Goal: Information Seeking & Learning: Find specific fact

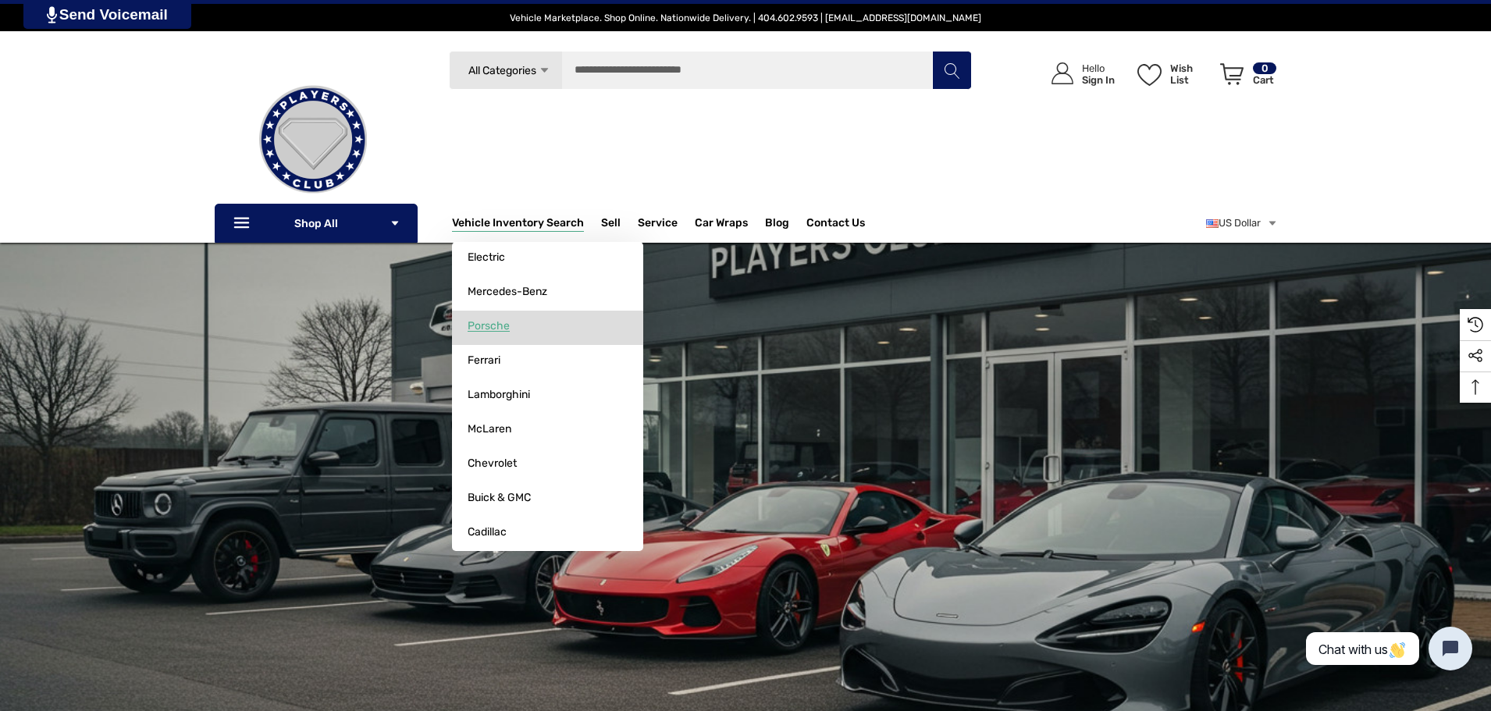
click at [510, 321] on link "Porsche" at bounding box center [547, 326] width 191 height 31
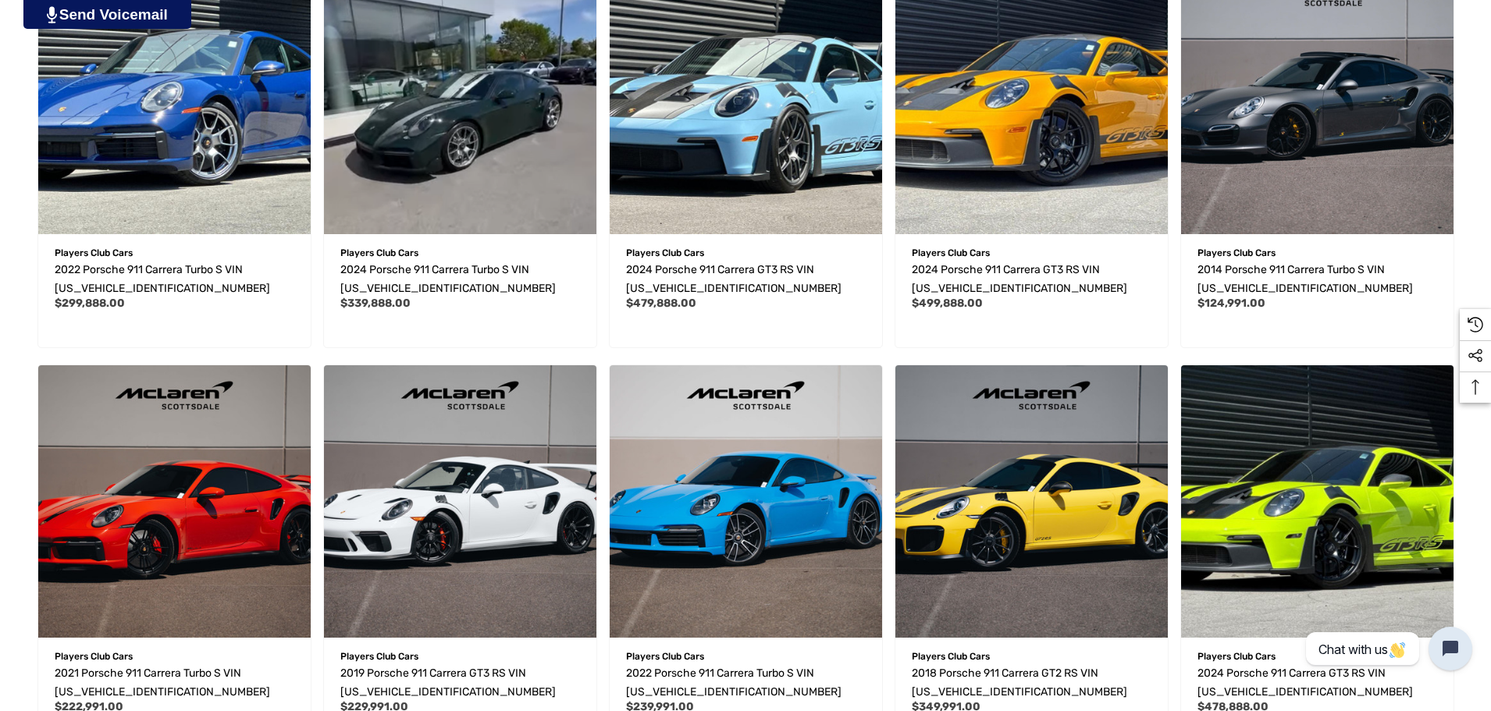
scroll to position [722, 0]
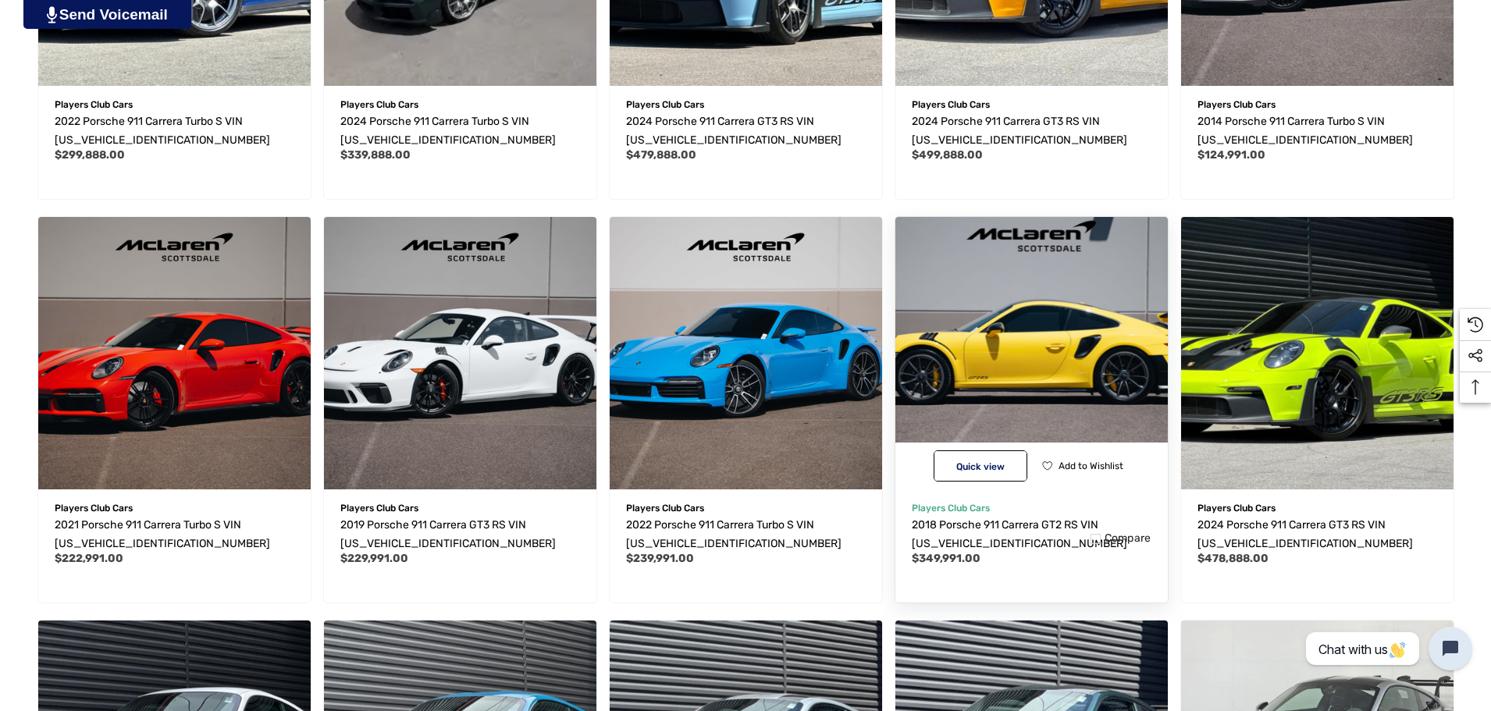
click at [1066, 397] on img "2018 Porsche 911 Carrera GT2 RS VIN WP0AE2A92JS185978,$349,991.00\a" at bounding box center [1031, 353] width 300 height 300
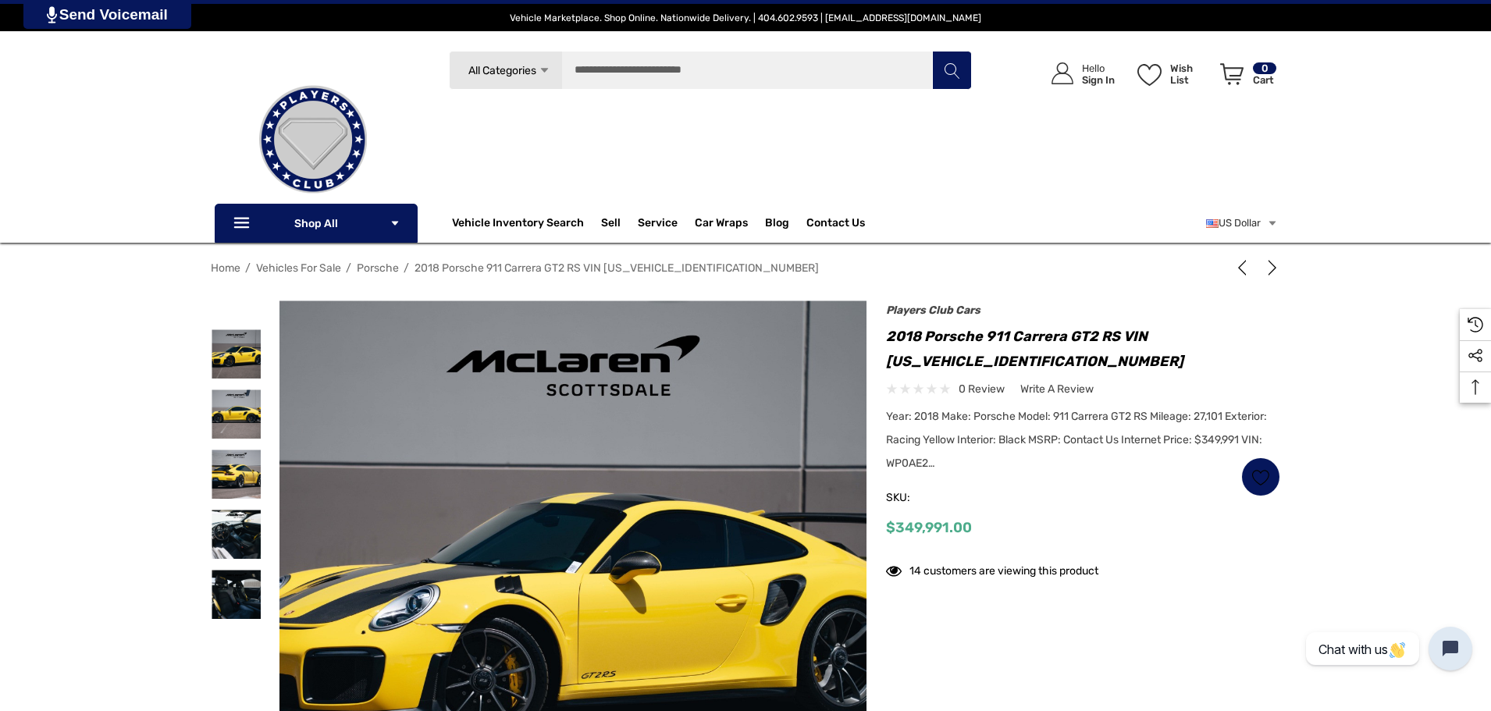
click at [1000, 363] on h1 "2018 Porsche 911 Carrera GT2 RS VIN [US_VEHICLE_IDENTIFICATION_NUMBER]" at bounding box center [1083, 349] width 394 height 50
click at [998, 363] on h1 "2018 Porsche 911 Carrera GT2 RS VIN [US_VEHICLE_IDENTIFICATION_NUMBER]" at bounding box center [1083, 349] width 394 height 50
drag, startPoint x: 998, startPoint y: 363, endPoint x: 1013, endPoint y: 365, distance: 15.7
click at [1008, 363] on h1 "2018 Porsche 911 Carrera GT2 RS VIN [US_VEHICLE_IDENTIFICATION_NUMBER]" at bounding box center [1083, 349] width 394 height 50
drag, startPoint x: 1048, startPoint y: 362, endPoint x: 890, endPoint y: 369, distance: 158.6
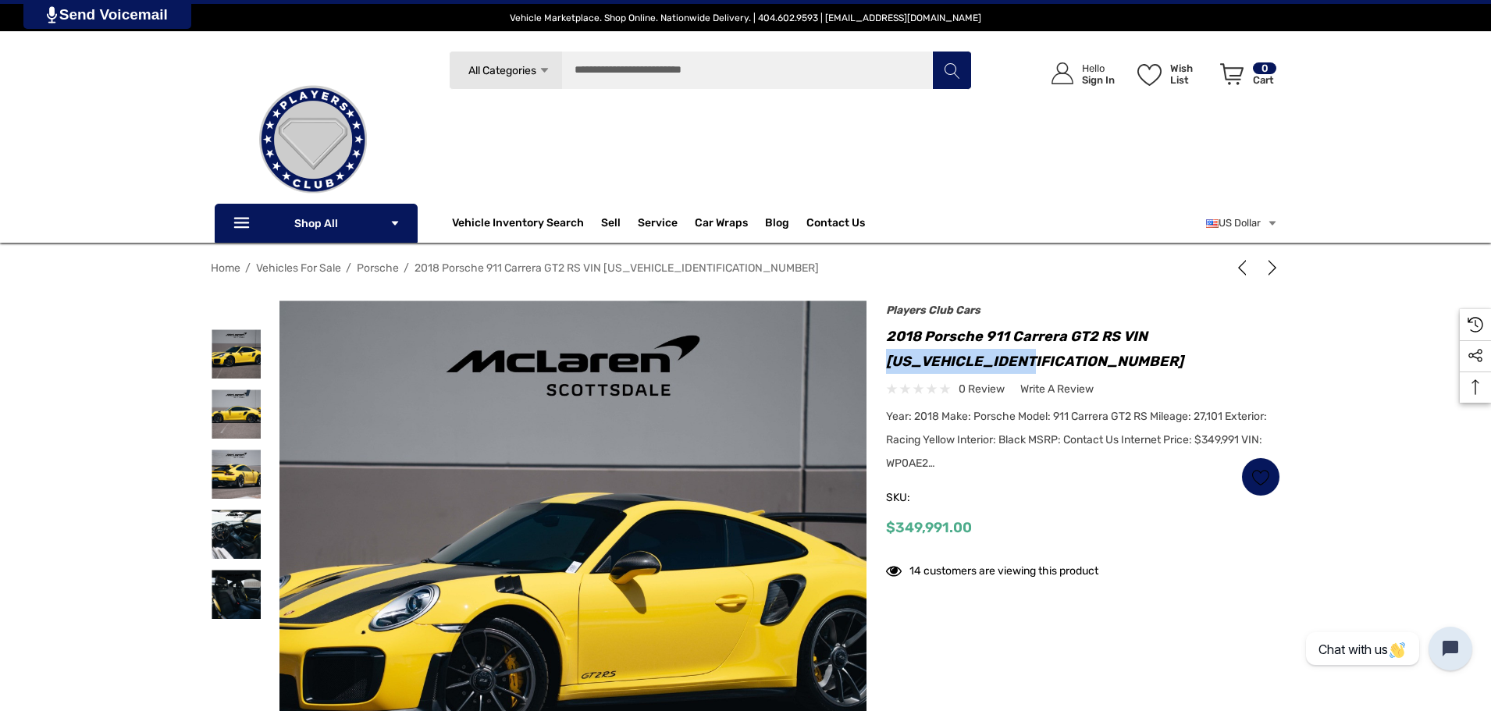
click at [890, 369] on h1 "2018 Porsche 911 Carrera GT2 RS VIN [US_VEHICLE_IDENTIFICATION_NUMBER]" at bounding box center [1083, 349] width 394 height 50
copy h1 "[US_VEHICLE_IDENTIFICATION_NUMBER]"
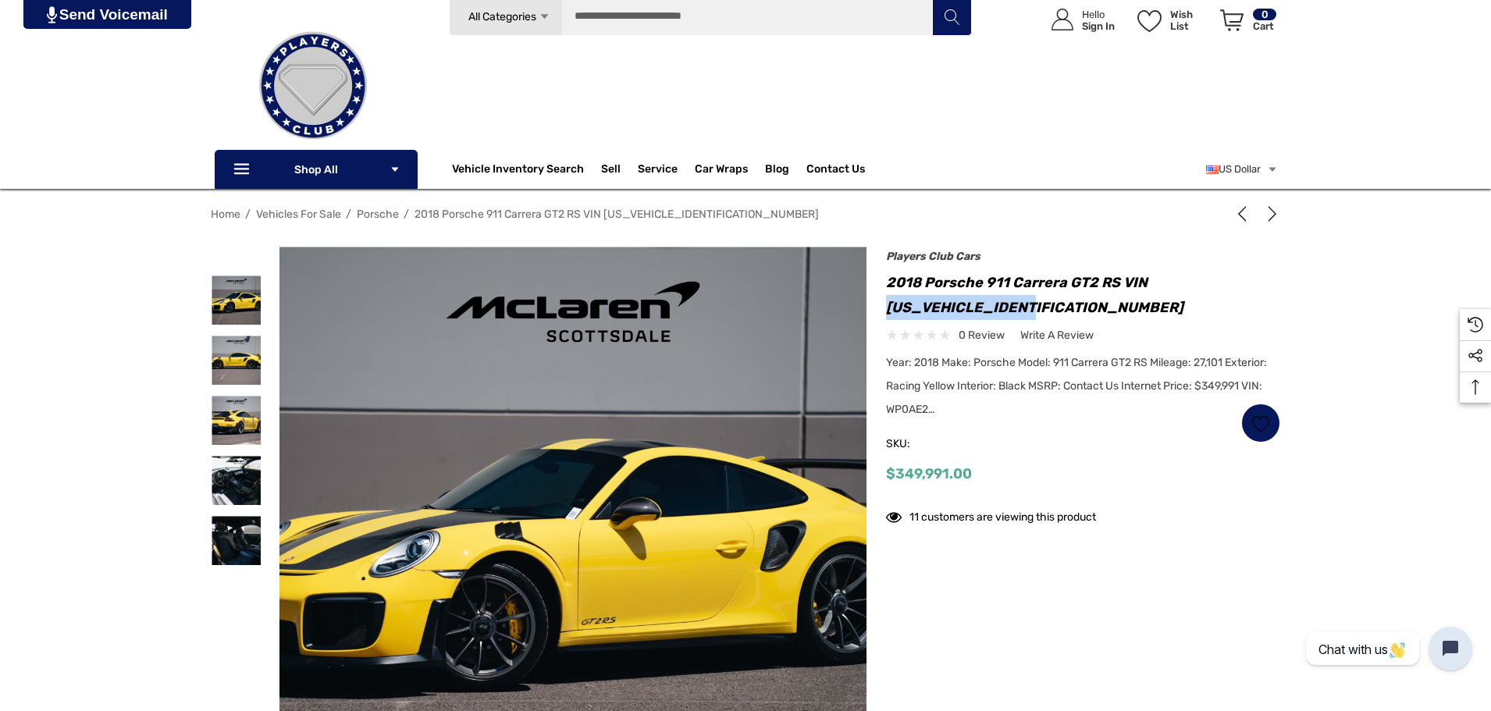
scroll to position [137, 0]
